Goal: Transaction & Acquisition: Purchase product/service

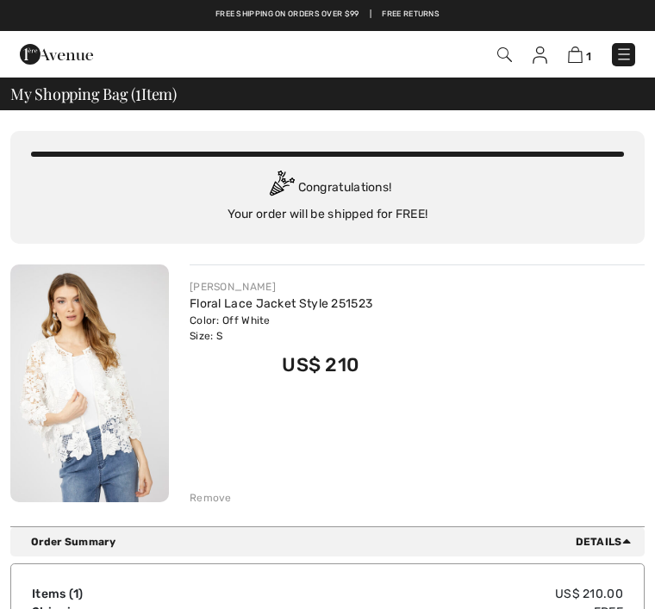
click at [215, 502] on div "Remove" at bounding box center [211, 498] width 42 height 16
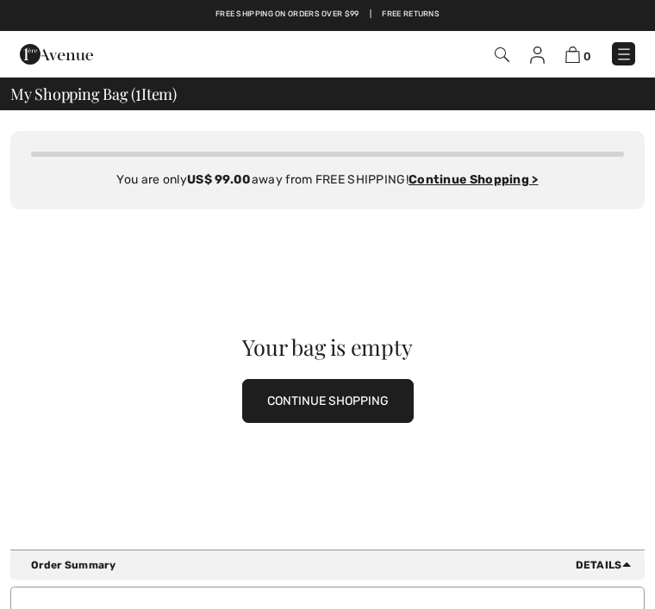
click at [380, 401] on button "CONTINUE SHOPPING" at bounding box center [327, 401] width 171 height 44
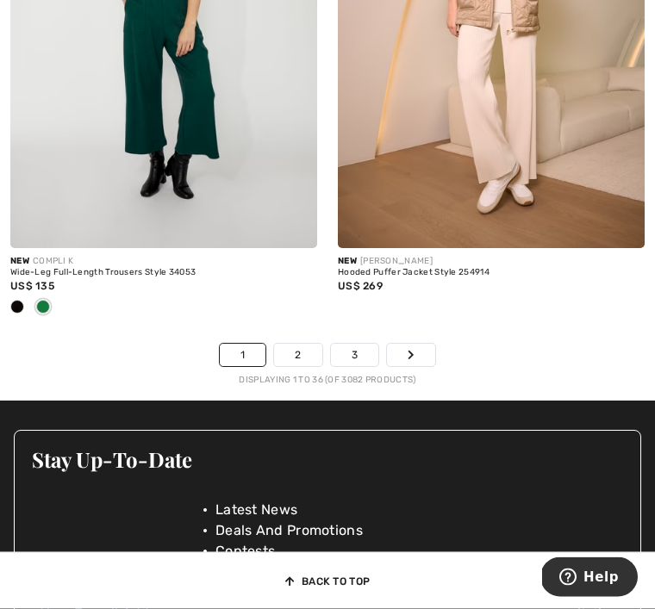
scroll to position [9847, 0]
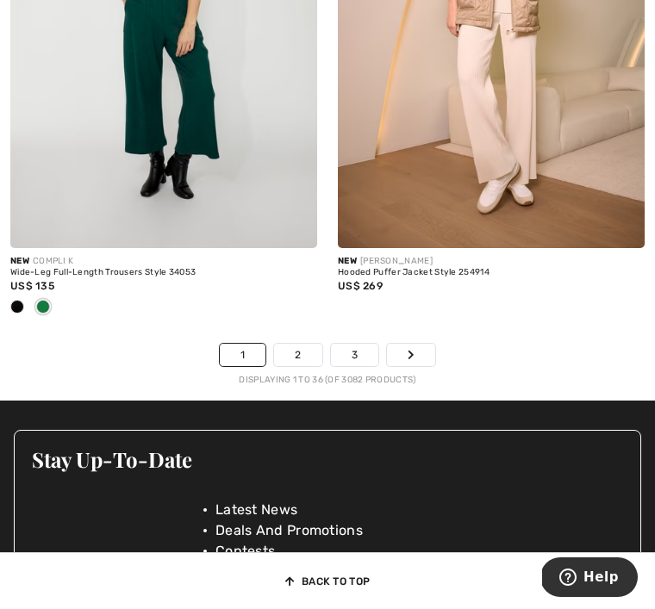
click at [303, 349] on link "2" at bounding box center [297, 355] width 47 height 22
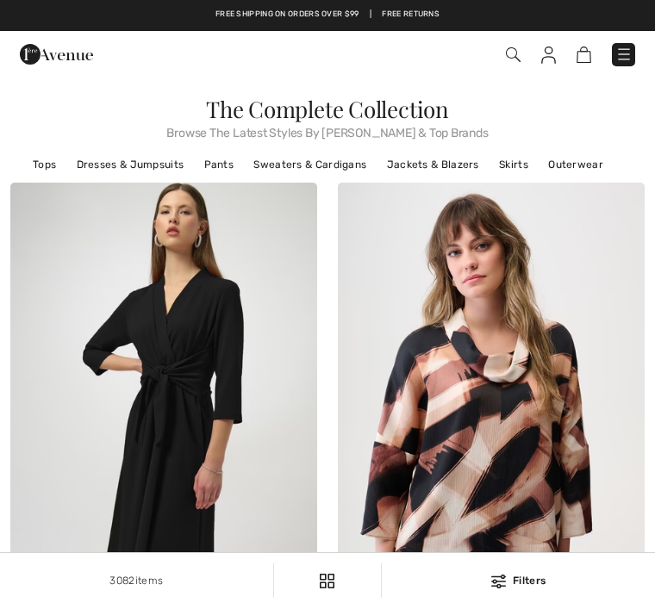
checkbox input "true"
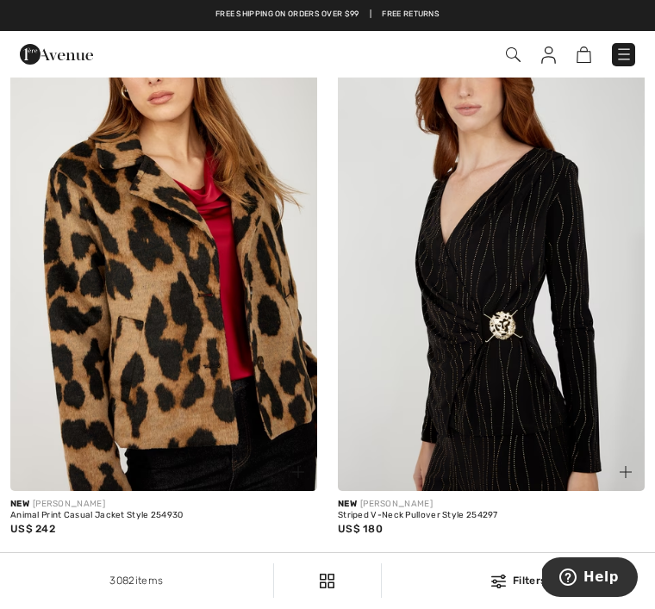
scroll to position [5226, 0]
